Goal: Navigation & Orientation: Find specific page/section

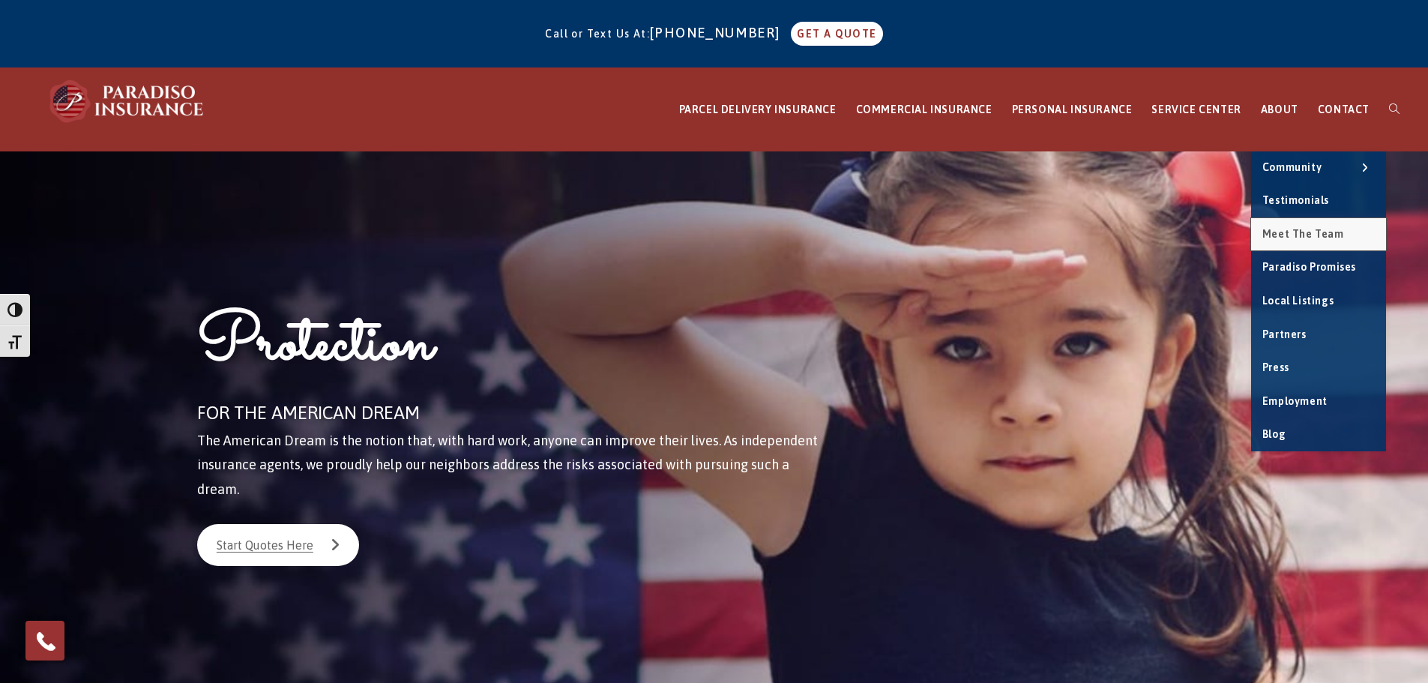
click at [1288, 232] on span "Meet the Team" at bounding box center [1303, 234] width 82 height 12
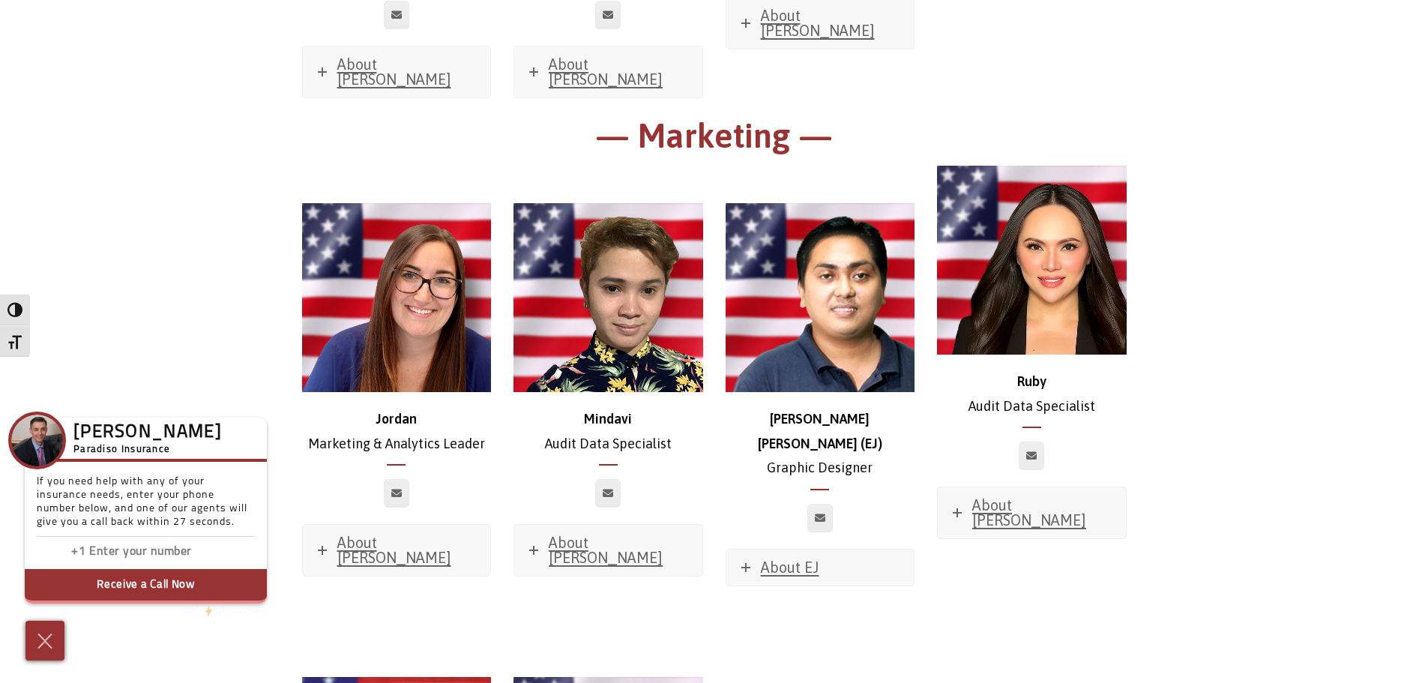
scroll to position [7197, 0]
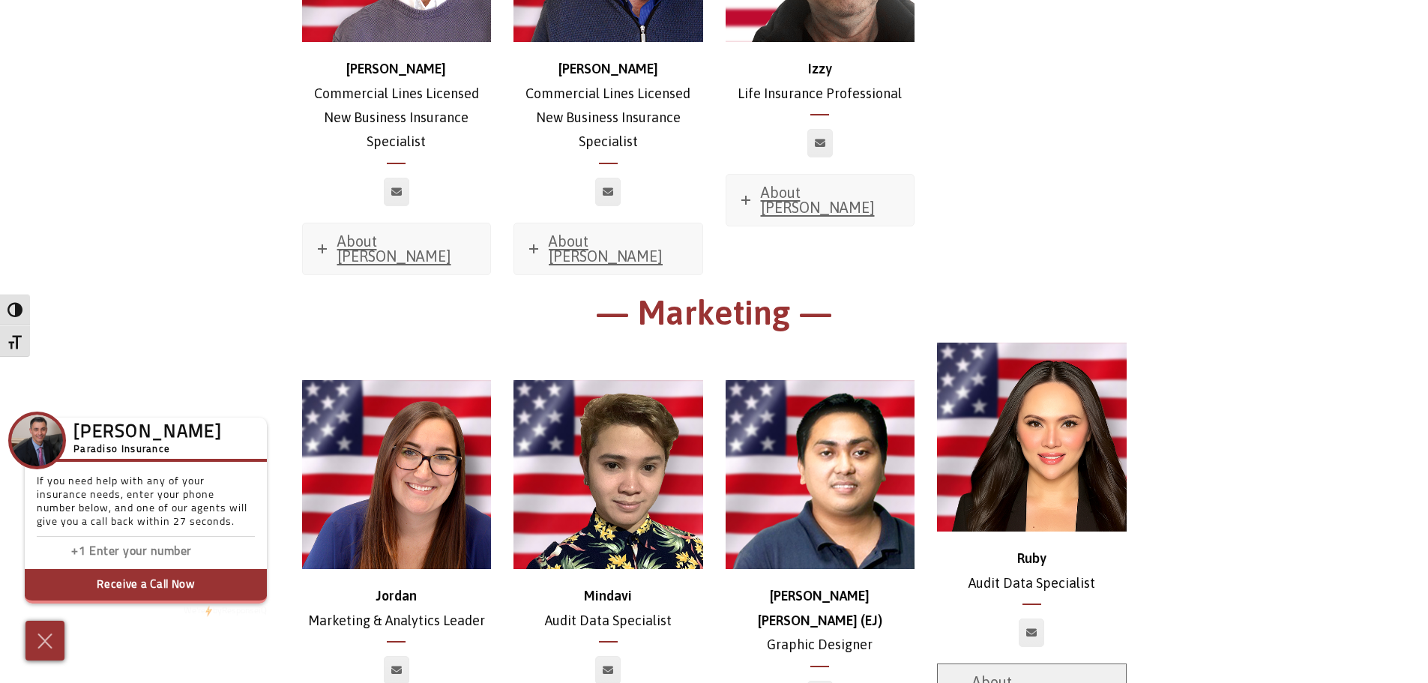
click at [1010, 673] on span "About [PERSON_NAME]" at bounding box center [1029, 689] width 114 height 32
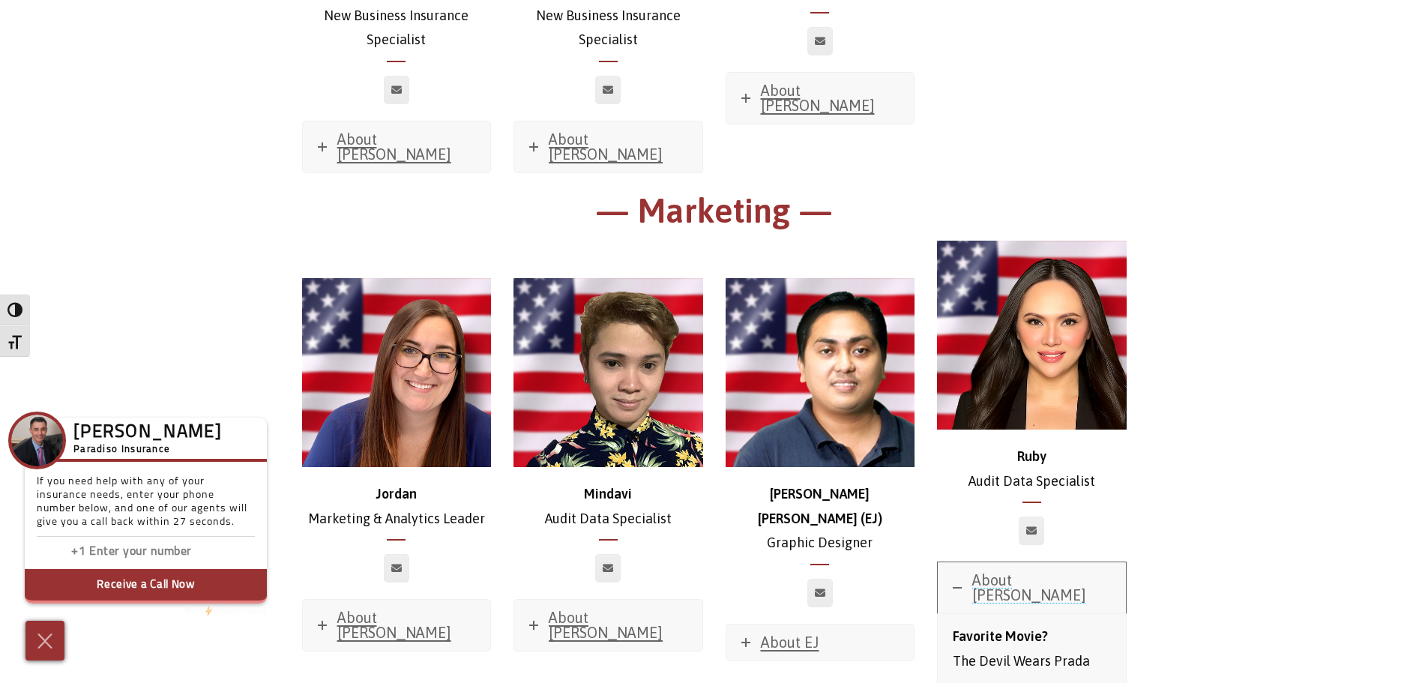
scroll to position [7272, 0]
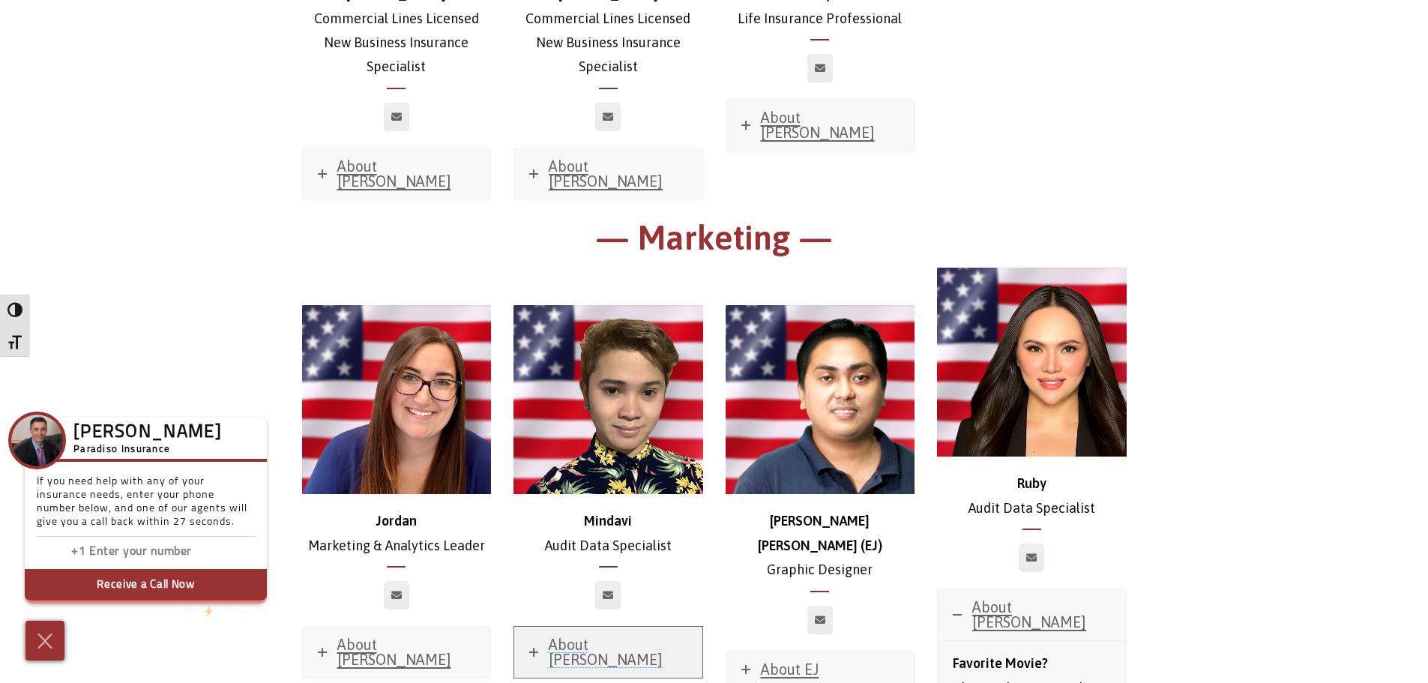
click at [575, 636] on span "About [PERSON_NAME]" at bounding box center [606, 652] width 114 height 32
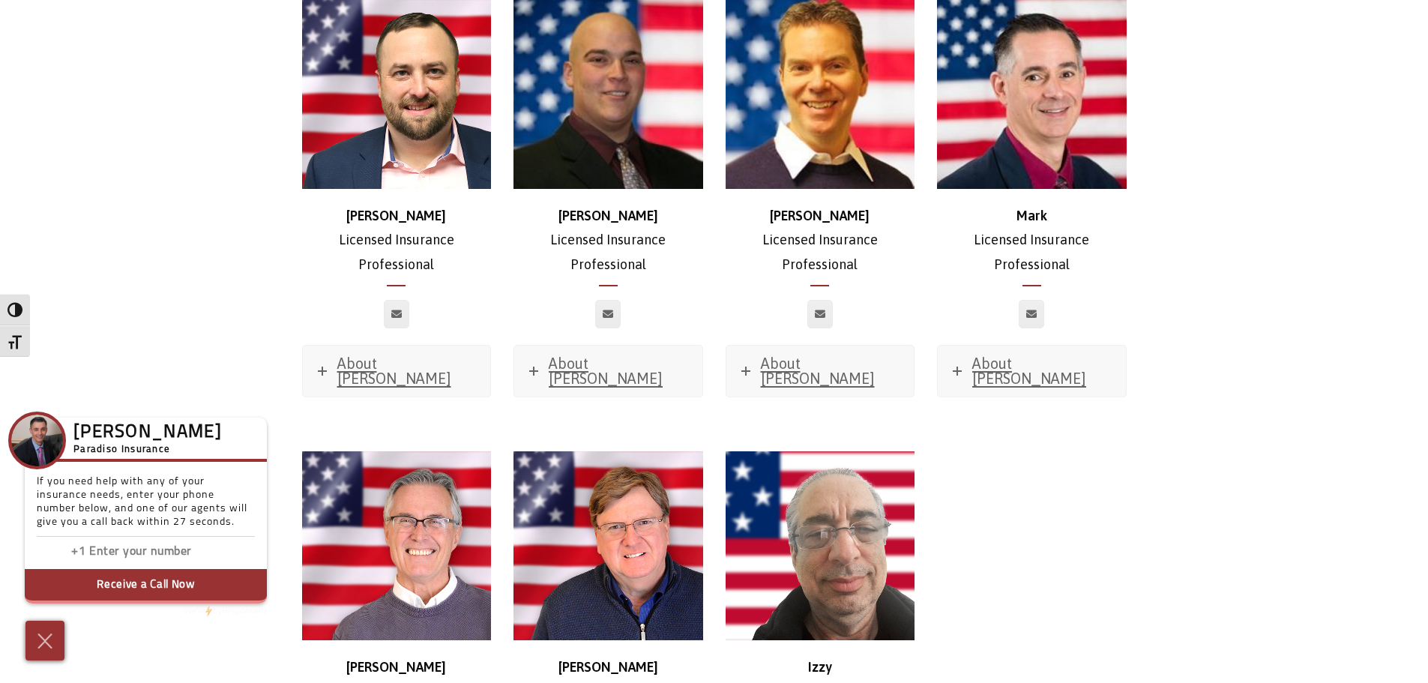
scroll to position [6672, 0]
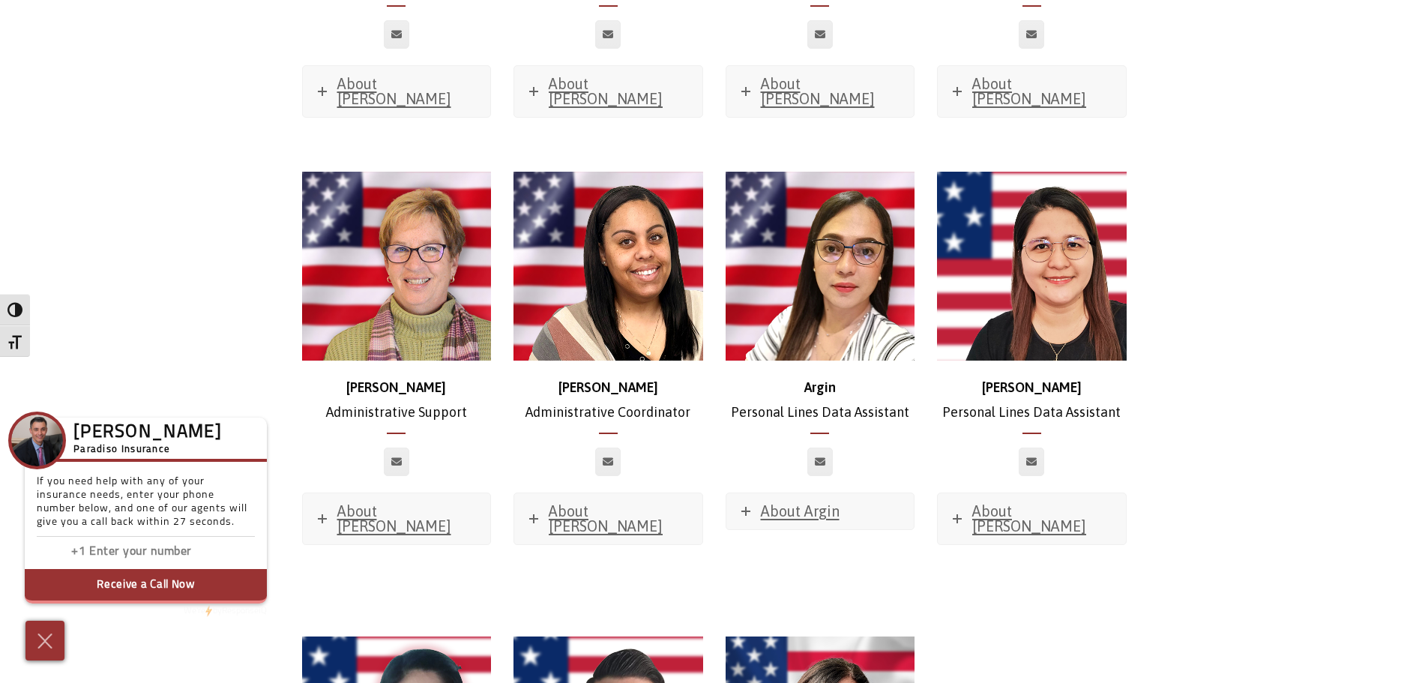
scroll to position [5623, 0]
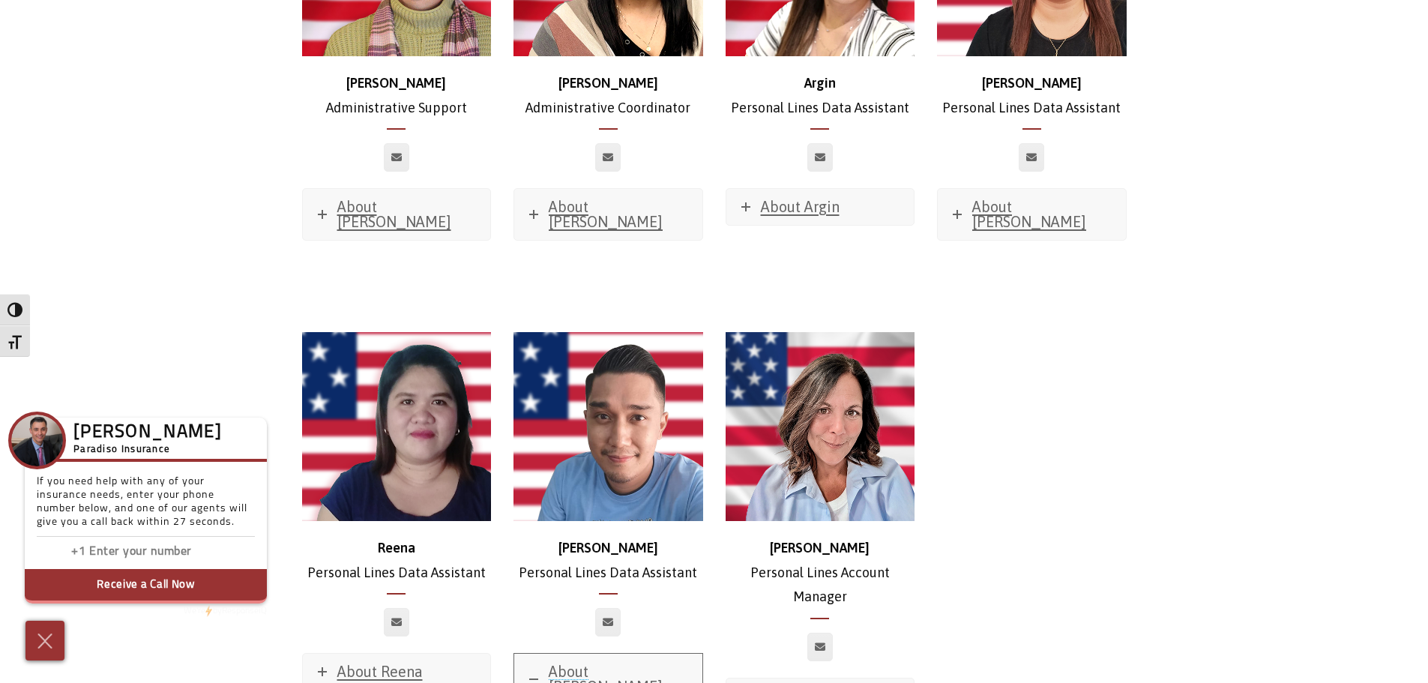
scroll to position [5773, 0]
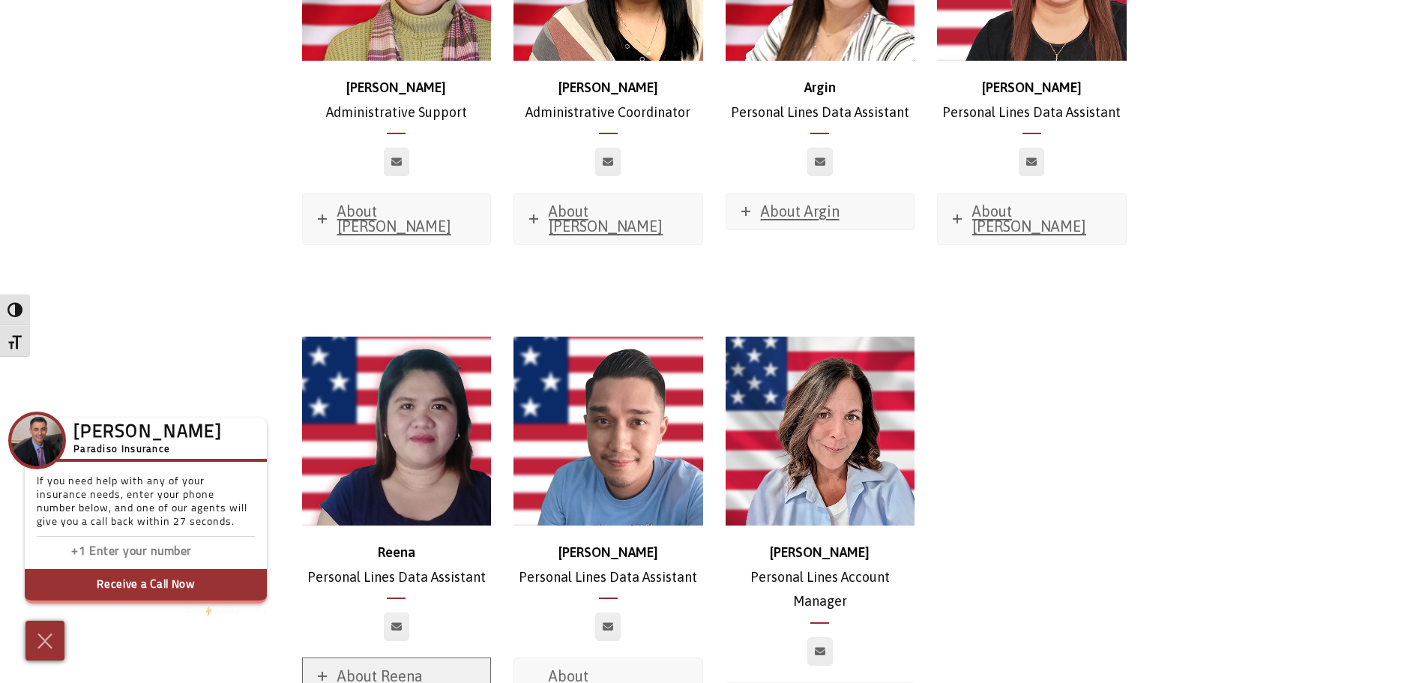
click at [356, 667] on span "About Reena" at bounding box center [379, 675] width 85 height 17
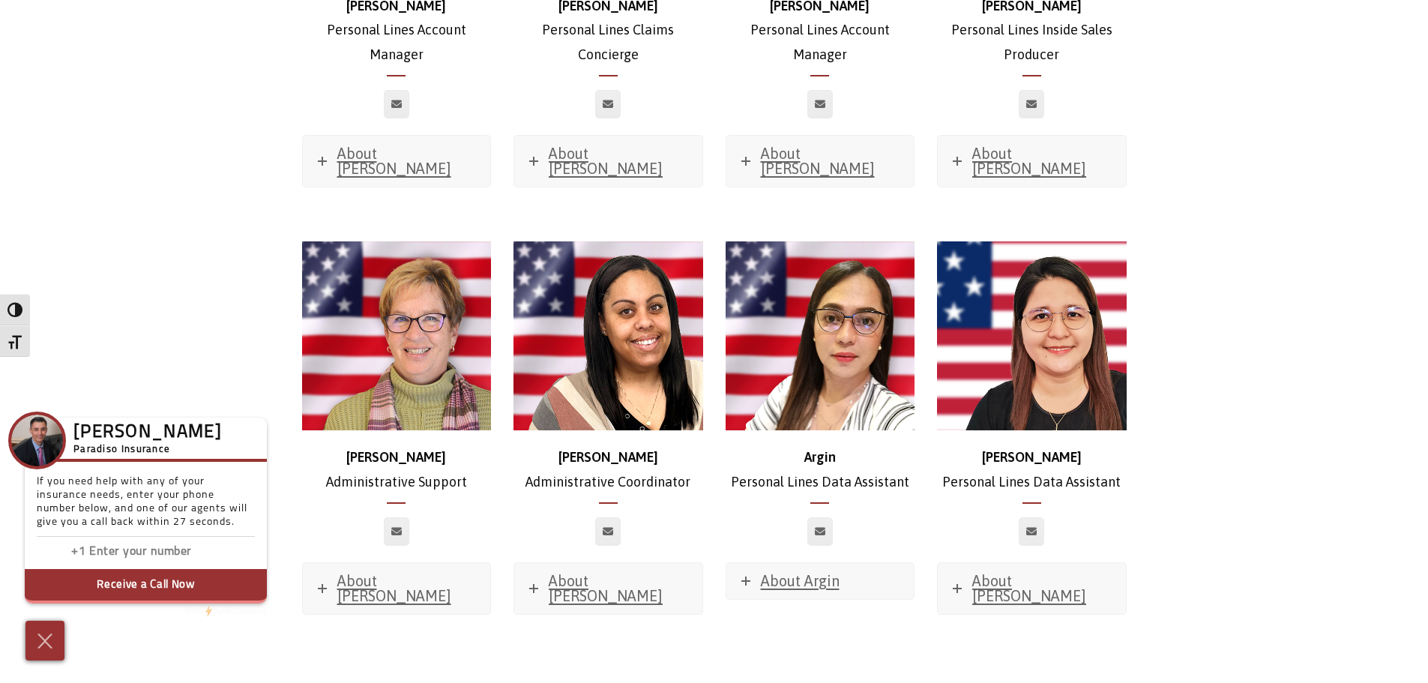
scroll to position [5323, 0]
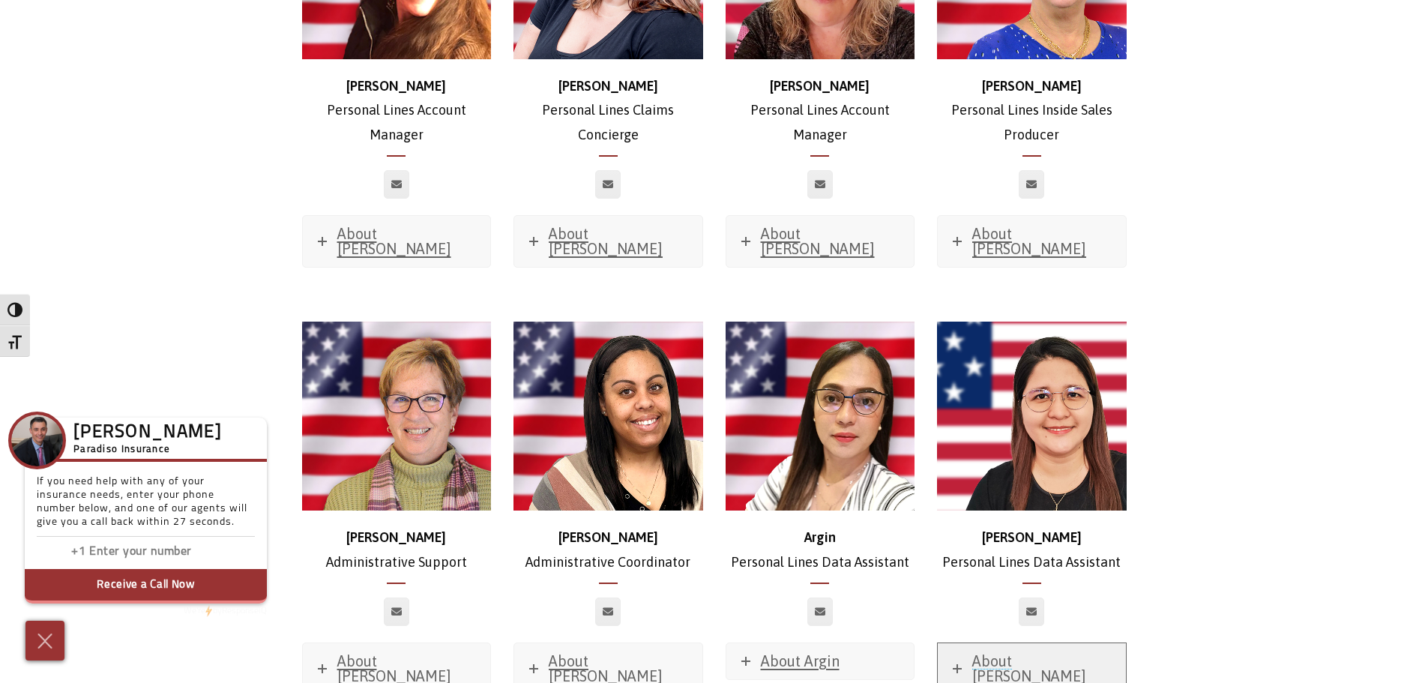
click at [1038, 652] on span "About [PERSON_NAME]" at bounding box center [1029, 668] width 114 height 32
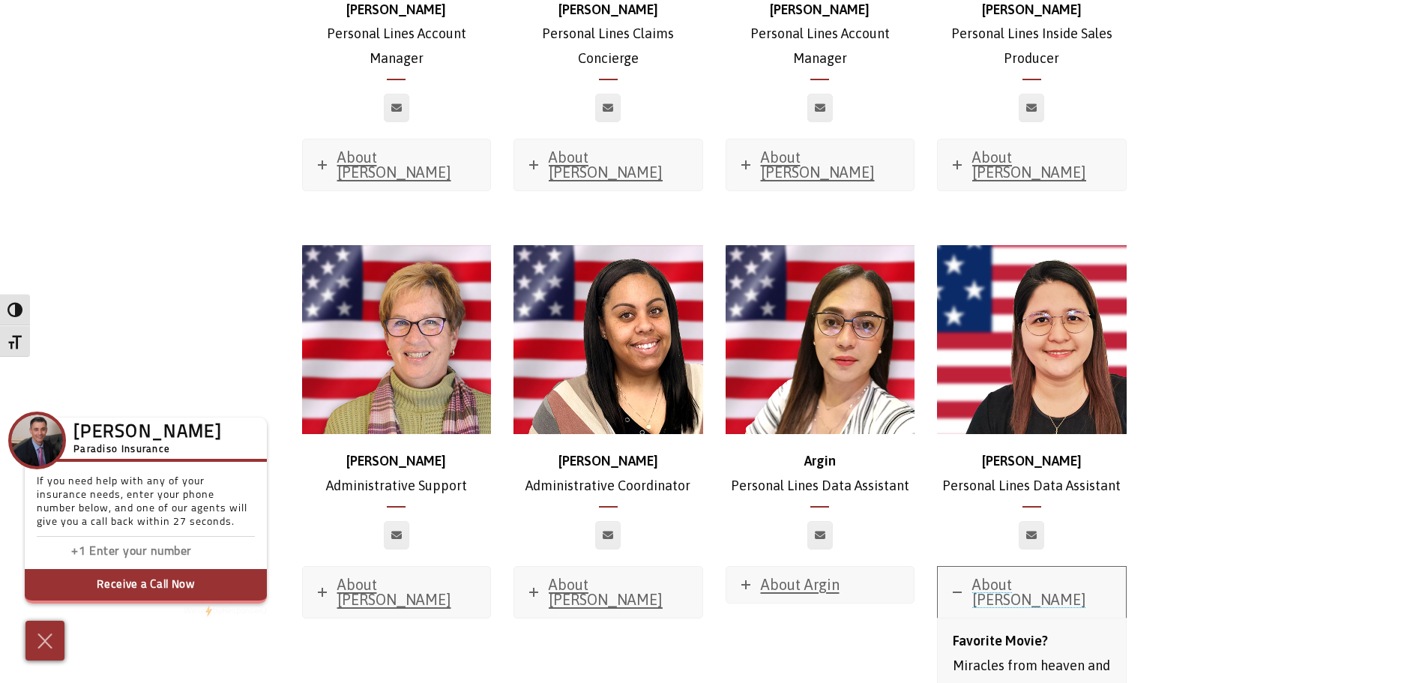
scroll to position [5398, 0]
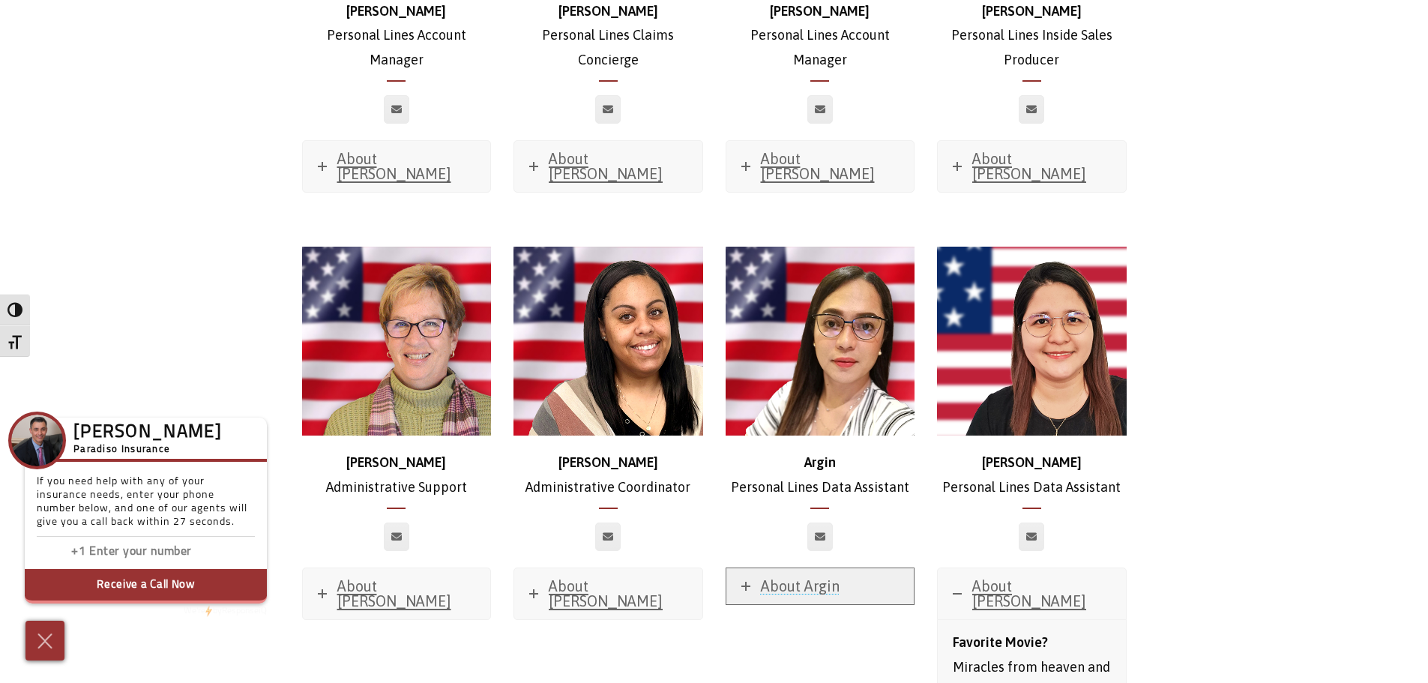
drag, startPoint x: 779, startPoint y: 420, endPoint x: 793, endPoint y: 427, distance: 16.1
click at [779, 577] on span "About Argin" at bounding box center [800, 585] width 79 height 17
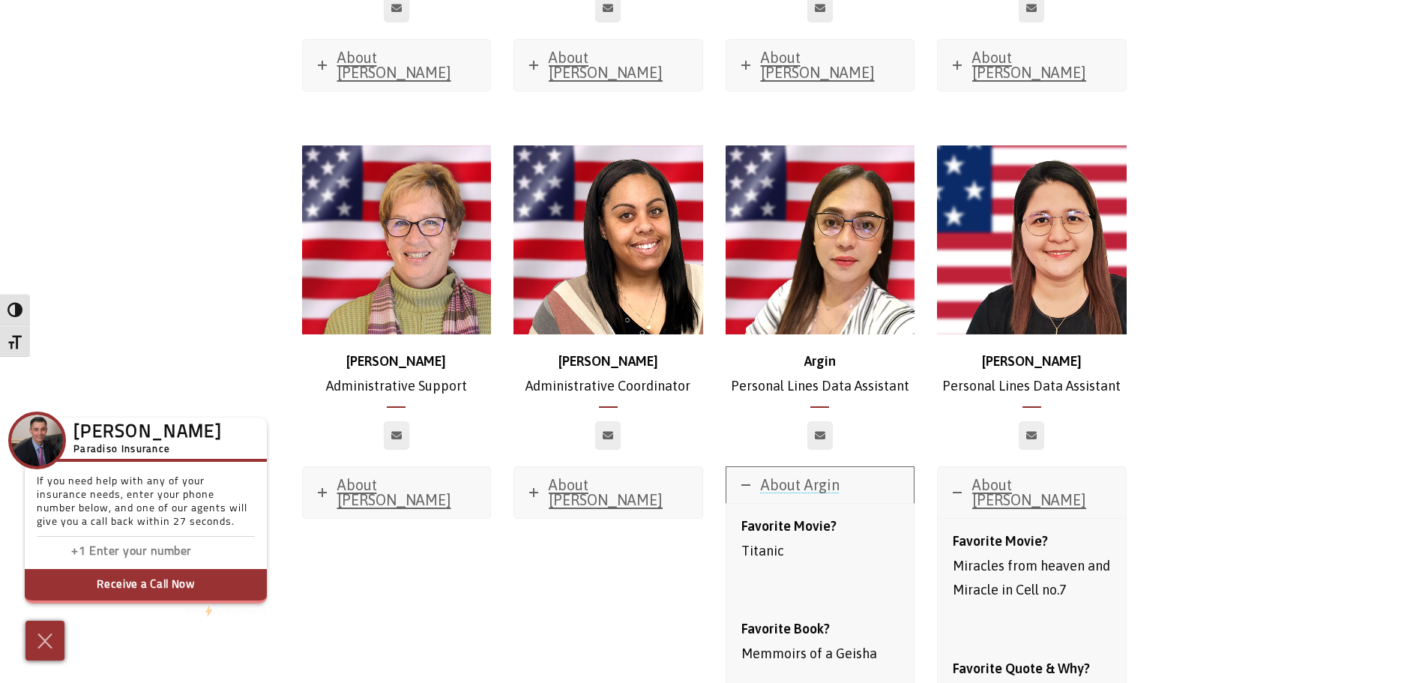
scroll to position [5473, 0]
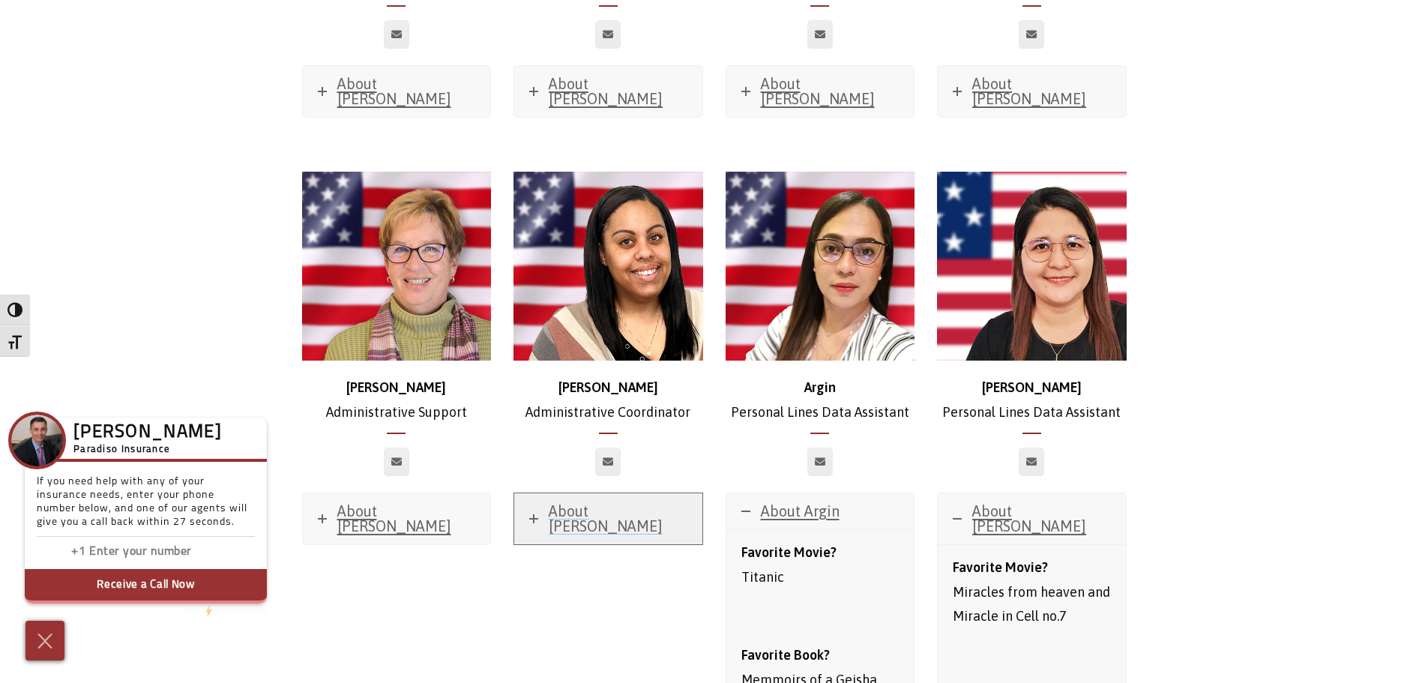
click at [592, 502] on span "About [PERSON_NAME]" at bounding box center [606, 518] width 114 height 32
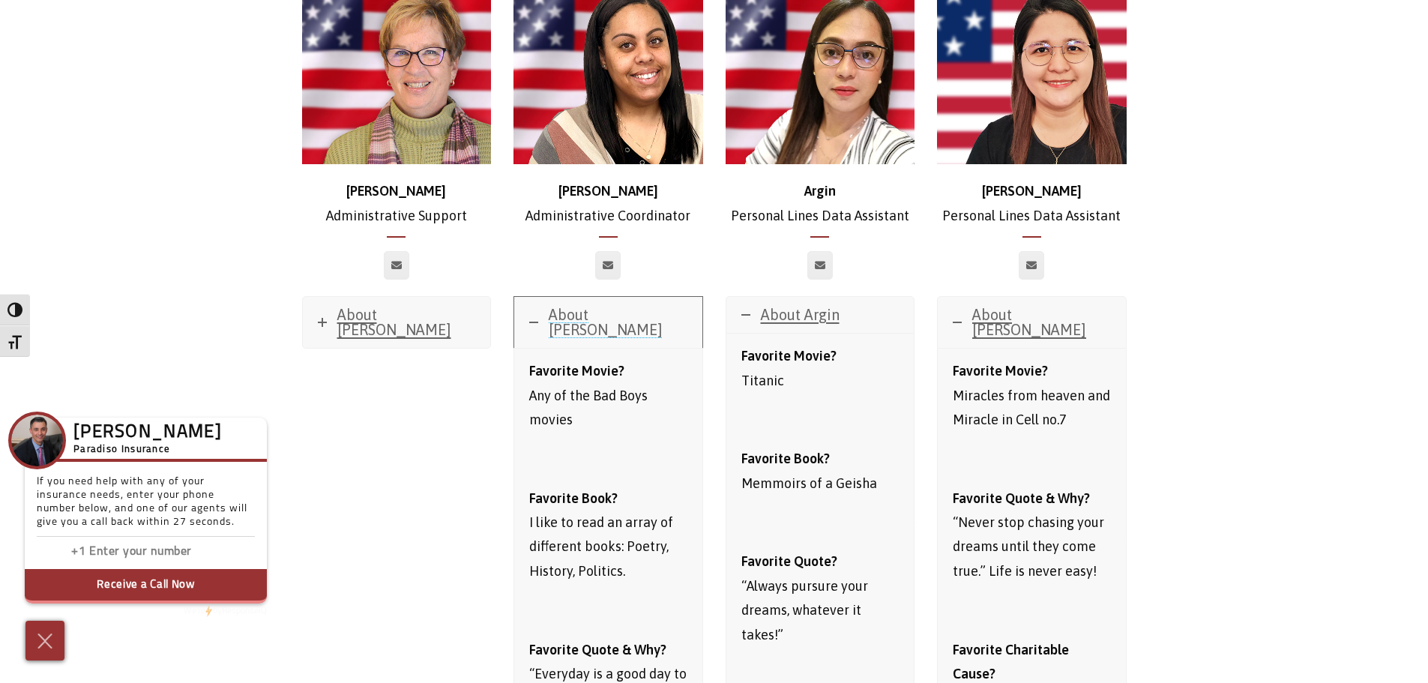
scroll to position [5698, 0]
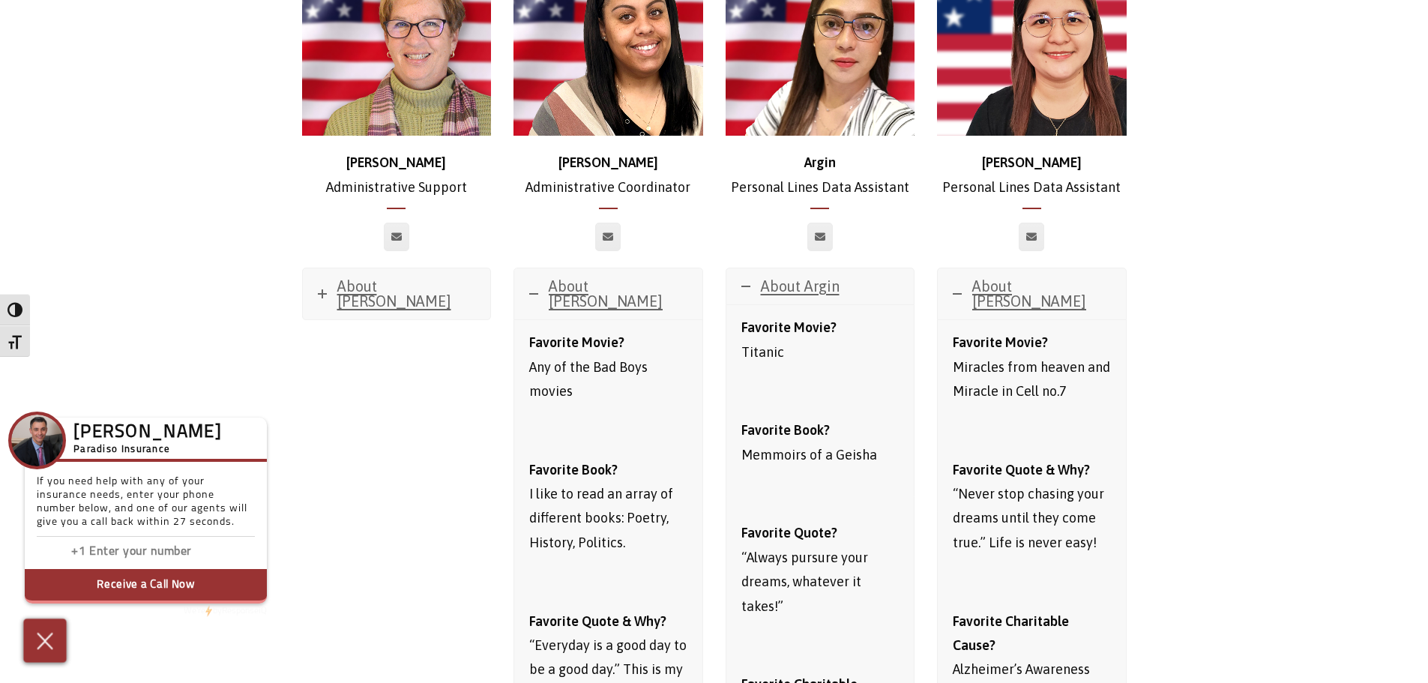
click at [53, 636] on img at bounding box center [45, 640] width 25 height 26
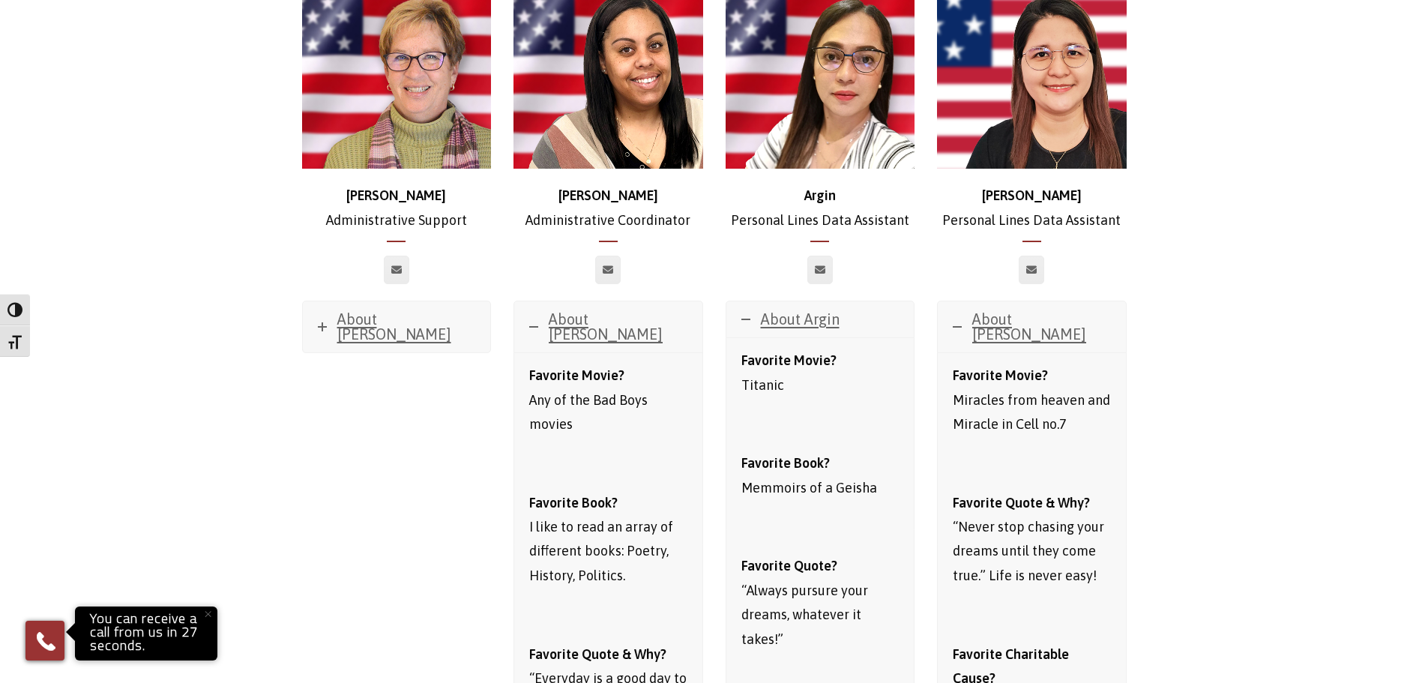
scroll to position [5323, 0]
